Goal: Task Accomplishment & Management: Use online tool/utility

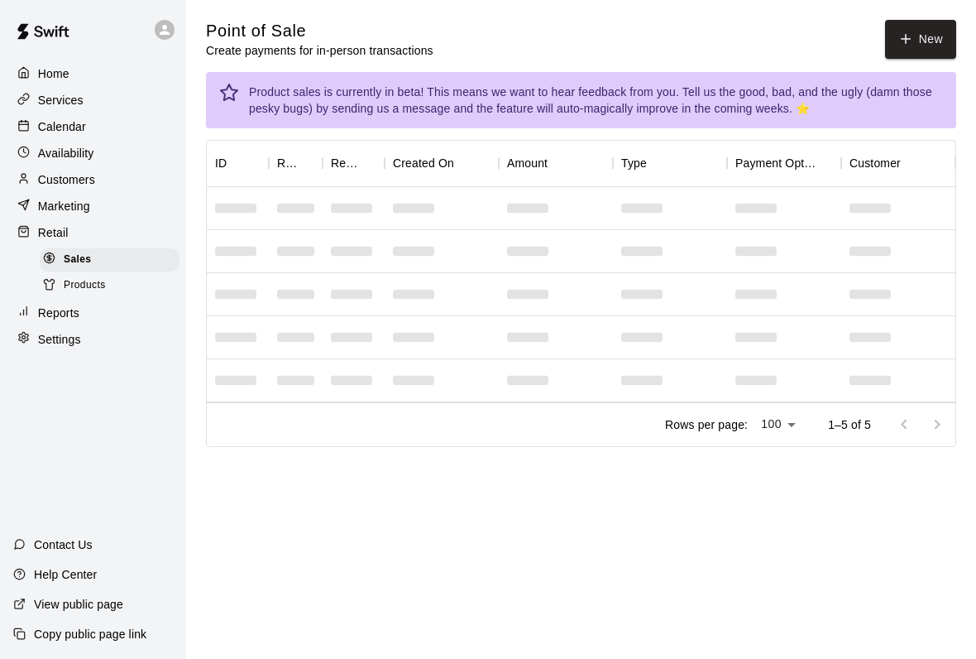
click at [910, 52] on button "New" at bounding box center [920, 39] width 71 height 39
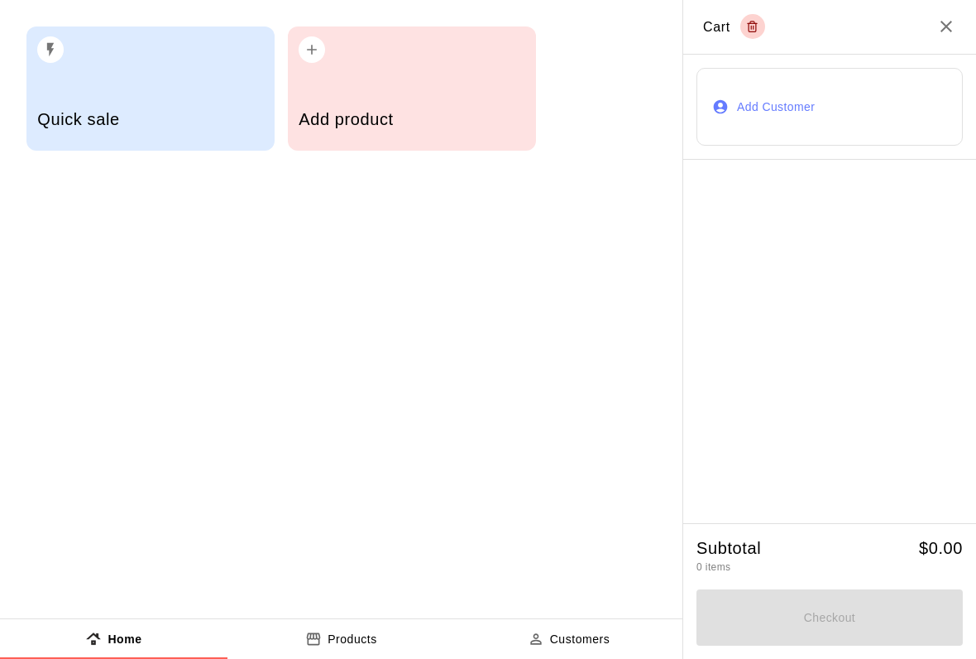
click at [442, 117] on h5 "Add product" at bounding box center [412, 119] width 226 height 22
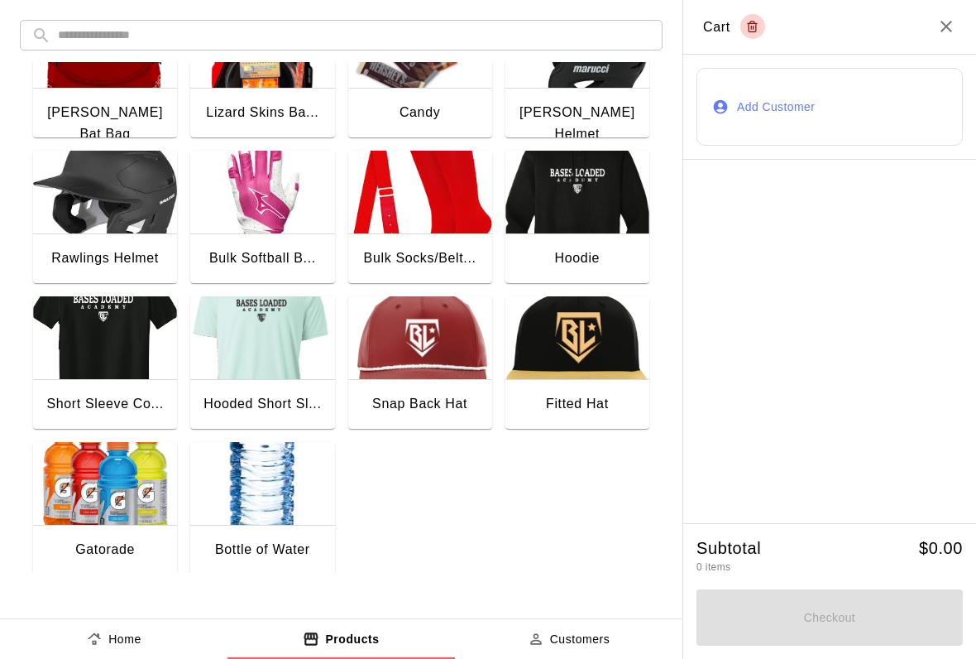
scroll to position [213, 0]
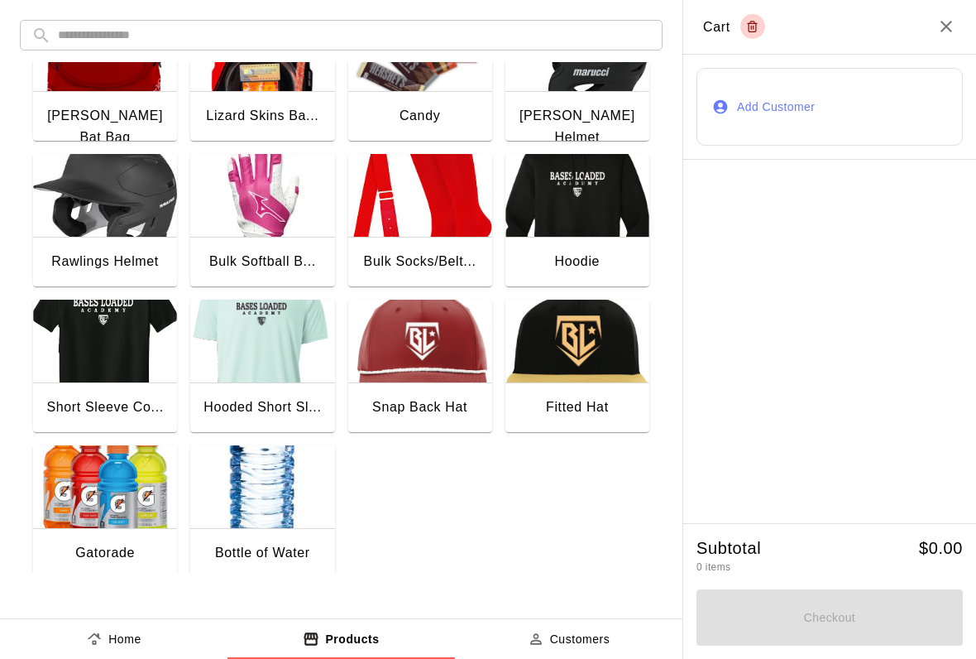
click at [247, 500] on img "button" at bounding box center [262, 486] width 144 height 83
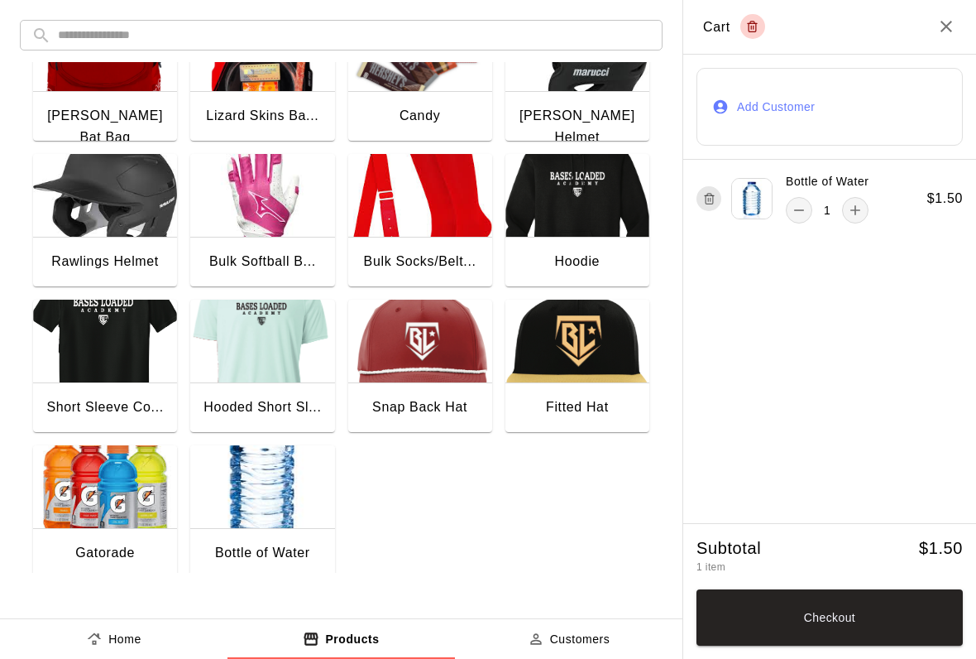
click at [876, 191] on div "Bottle of Water 1 $ 1.50" at bounding box center [830, 198] width 293 height 77
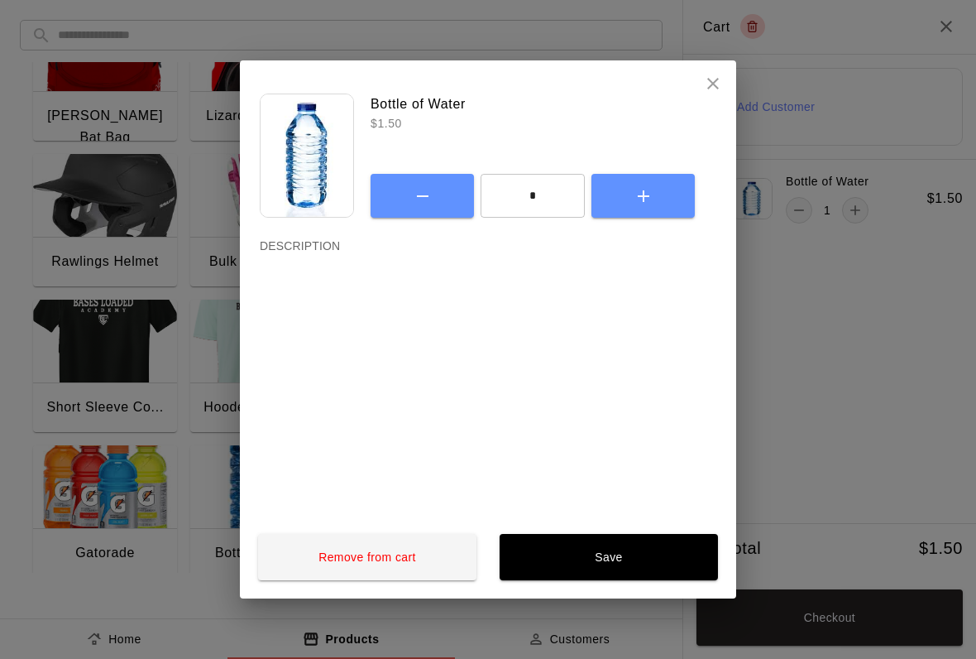
click at [730, 63] on h2 at bounding box center [488, 73] width 496 height 26
click at [723, 80] on button "close" at bounding box center [713, 83] width 33 height 33
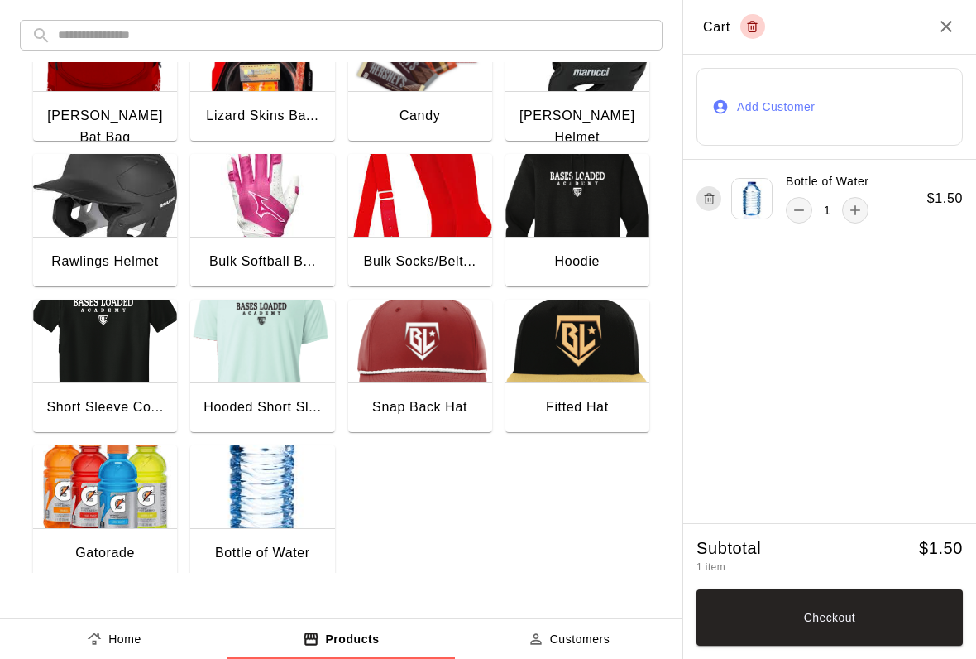
click at [802, 212] on icon "remove" at bounding box center [799, 210] width 17 height 17
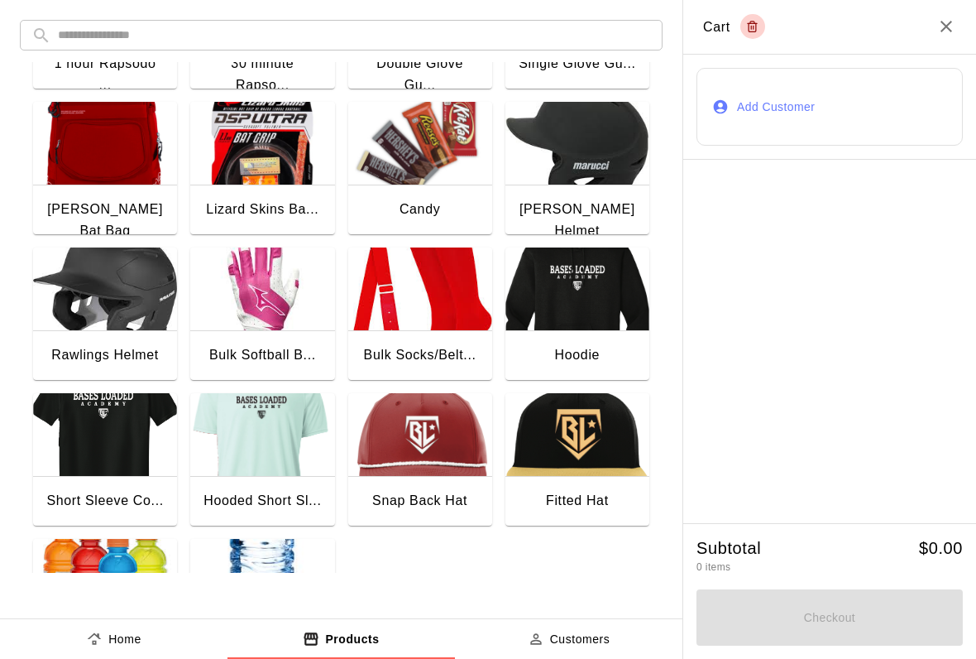
scroll to position [97, 0]
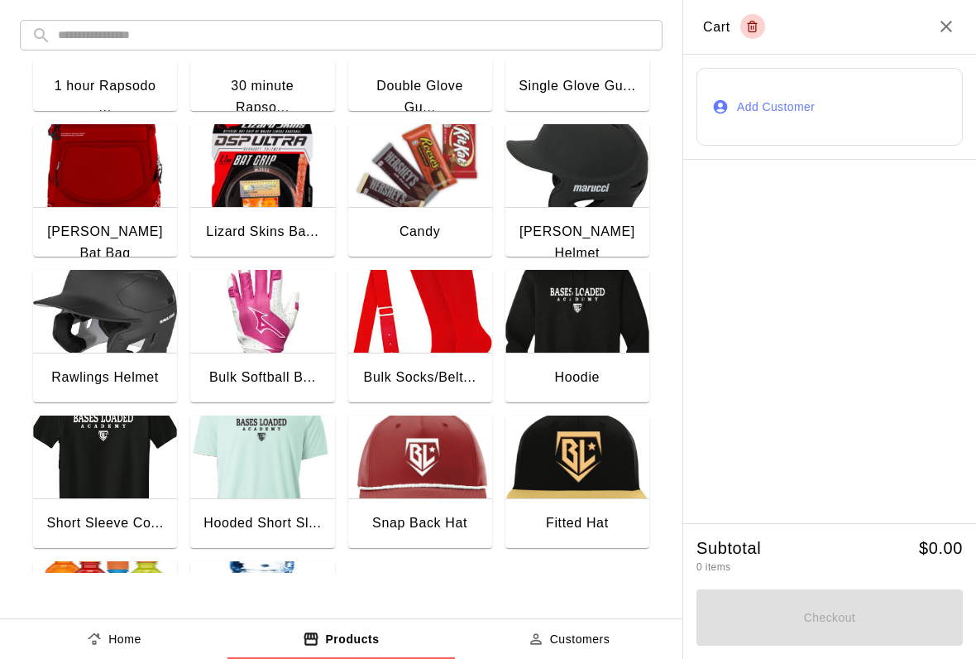
click at [420, 169] on img "button" at bounding box center [420, 165] width 144 height 83
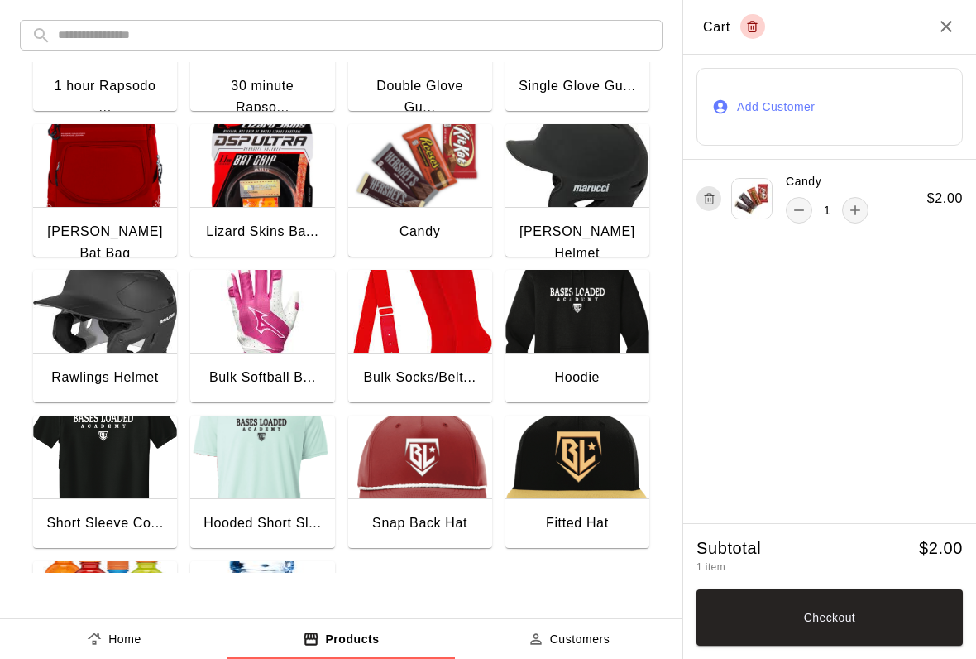
click at [866, 206] on button "add" at bounding box center [855, 210] width 26 height 26
click at [950, 18] on icon "Close" at bounding box center [947, 27] width 20 height 20
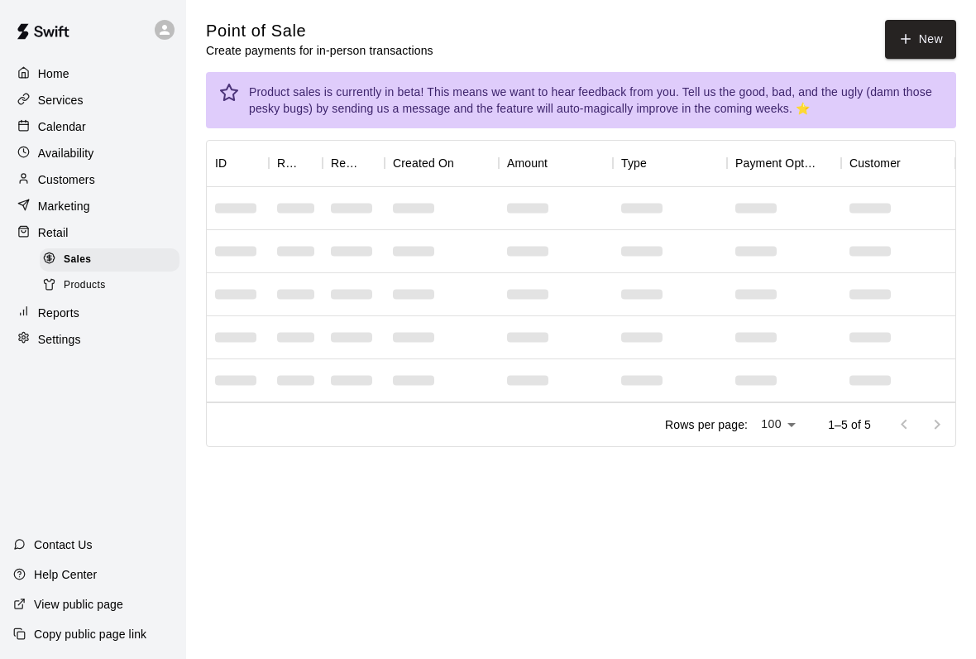
click at [56, 119] on p "Calendar" at bounding box center [62, 126] width 48 height 17
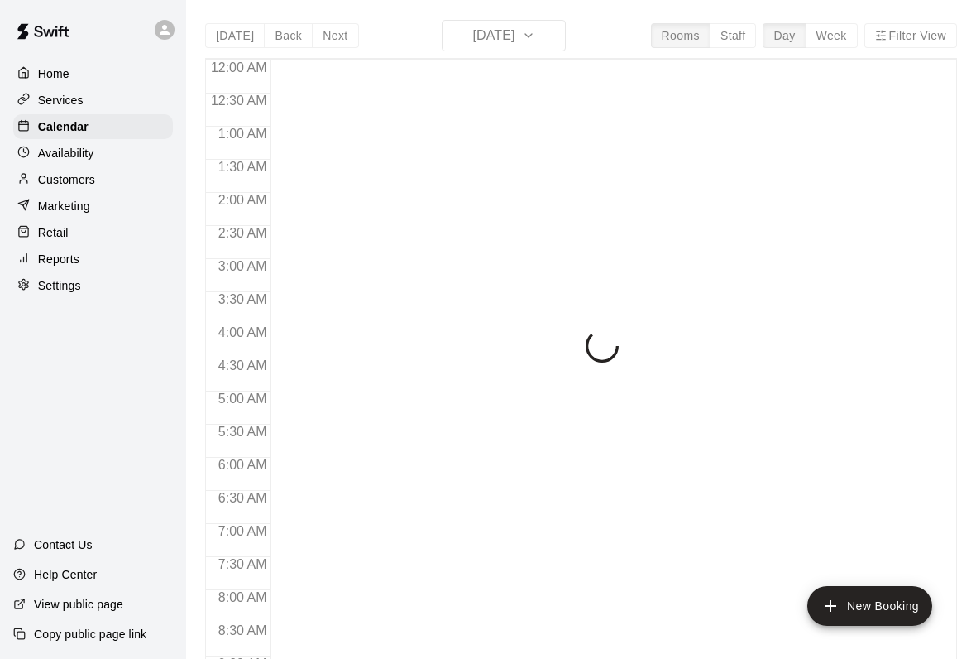
scroll to position [952, 0]
